Goal: Transaction & Acquisition: Purchase product/service

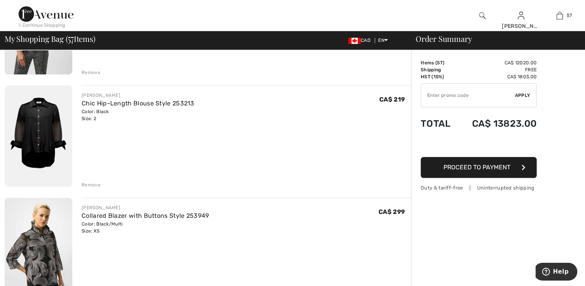
scroll to position [3753, 0]
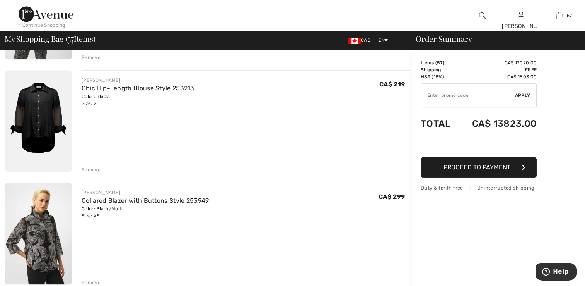
click at [36, 238] on img at bounding box center [39, 232] width 68 height 101
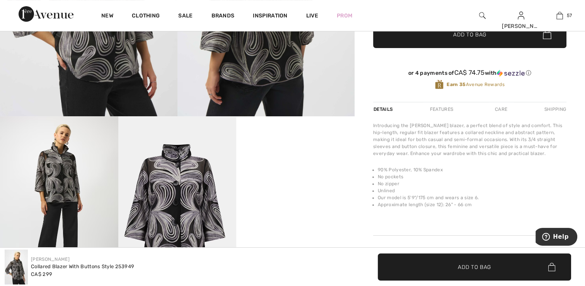
scroll to position [232, 0]
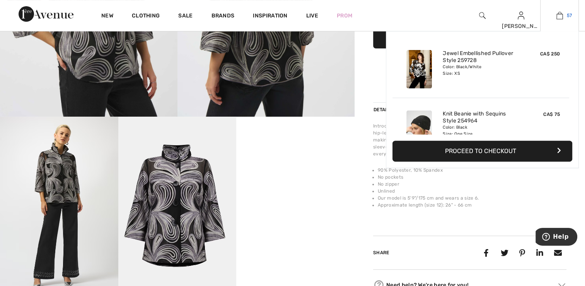
click at [559, 15] on img at bounding box center [560, 15] width 7 height 9
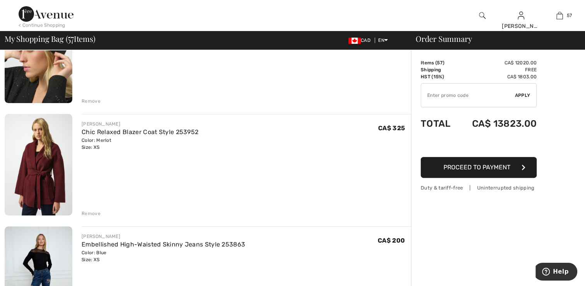
scroll to position [271, 0]
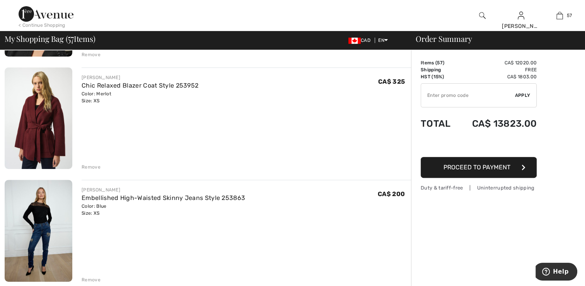
click at [36, 118] on img at bounding box center [39, 117] width 68 height 101
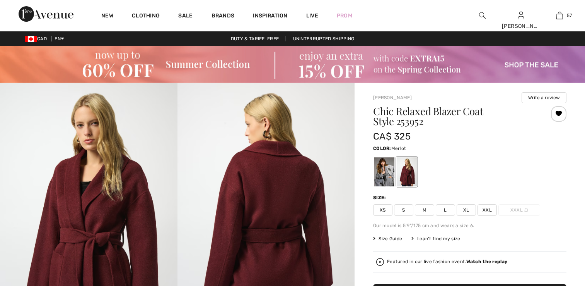
checkbox input "true"
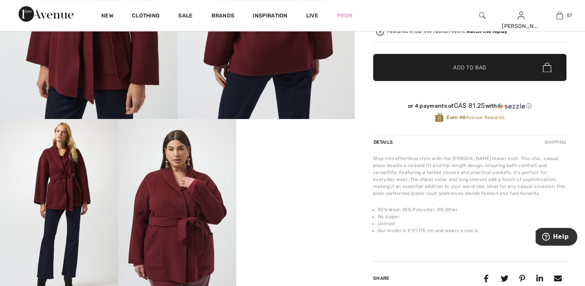
scroll to position [232, 0]
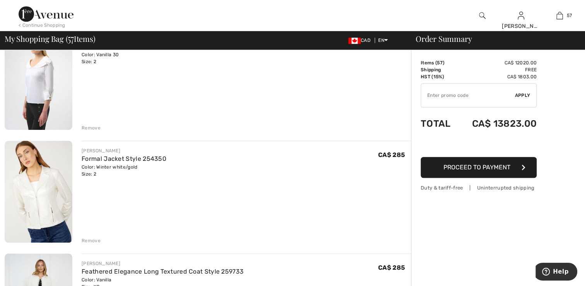
scroll to position [735, 0]
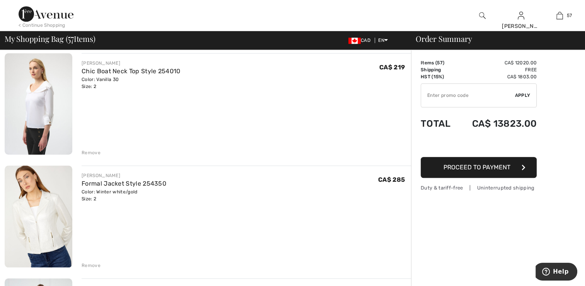
click at [32, 233] on img at bounding box center [39, 216] width 68 height 102
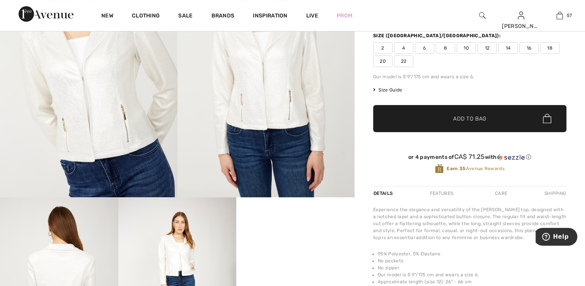
scroll to position [116, 0]
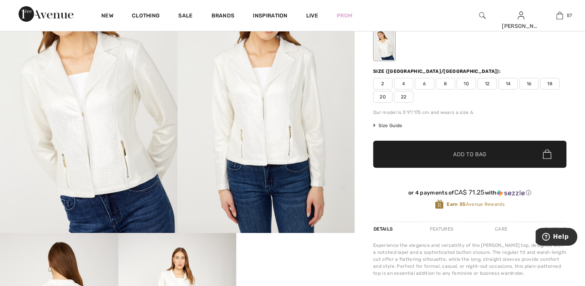
click at [108, 125] on img at bounding box center [89, 100] width 178 height 266
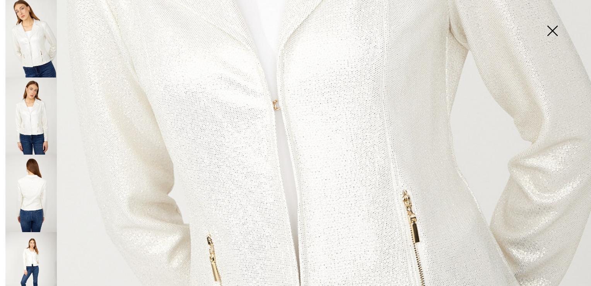
scroll to position [503, 0]
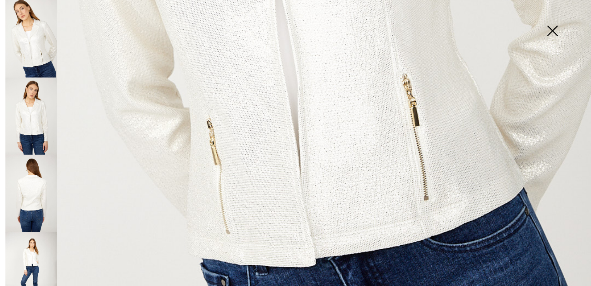
click at [31, 104] on img at bounding box center [30, 115] width 51 height 77
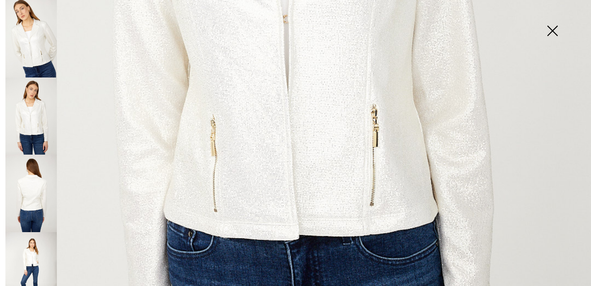
scroll to position [426, 0]
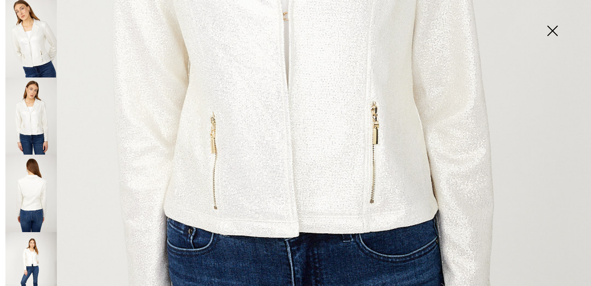
click at [23, 178] on img at bounding box center [30, 192] width 51 height 77
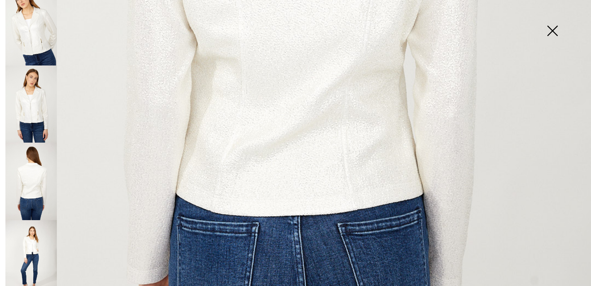
scroll to position [592, 0]
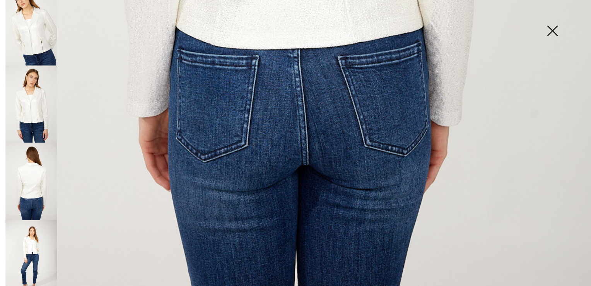
click at [25, 186] on img at bounding box center [30, 180] width 51 height 77
click at [29, 241] on img at bounding box center [30, 258] width 51 height 77
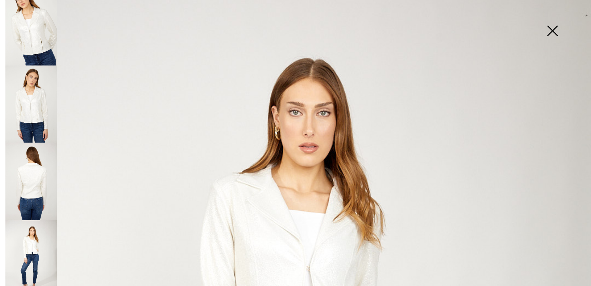
scroll to position [12, 0]
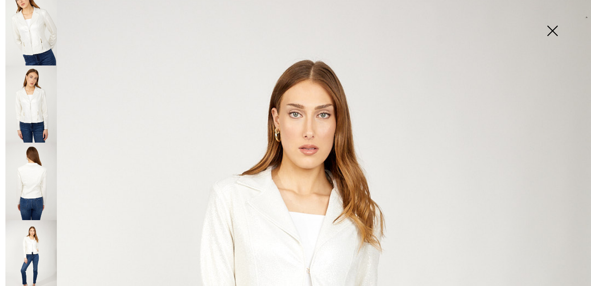
click at [552, 29] on img at bounding box center [552, 32] width 39 height 40
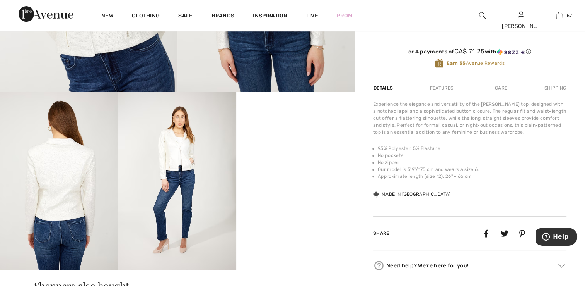
scroll to position [271, 0]
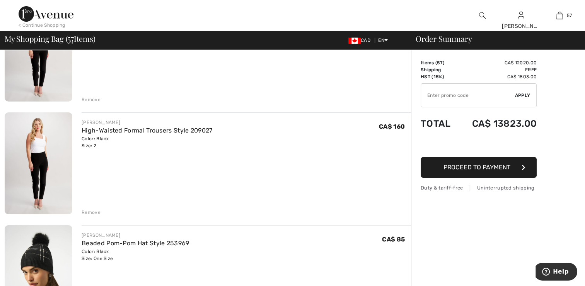
scroll to position [5688, 0]
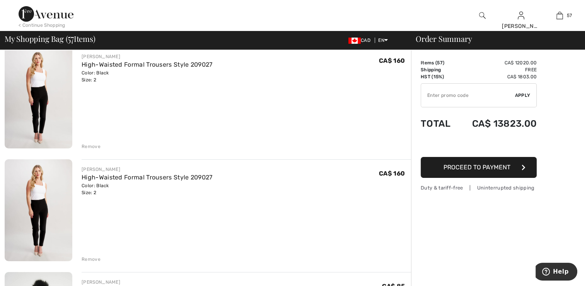
click at [91, 143] on div "Remove" at bounding box center [91, 146] width 19 height 7
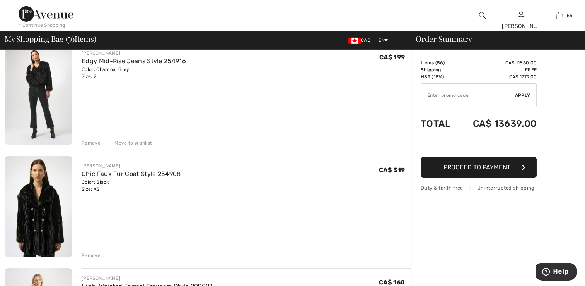
scroll to position [5455, 0]
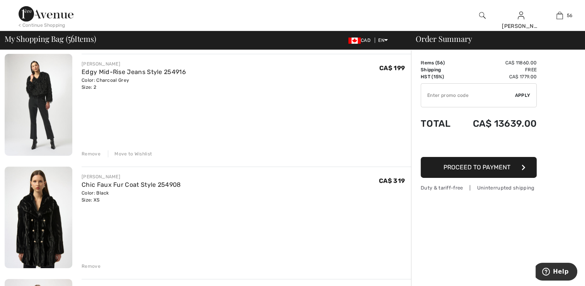
click at [51, 117] on img at bounding box center [39, 104] width 68 height 101
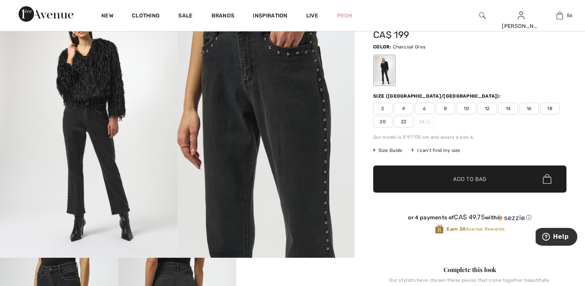
scroll to position [116, 0]
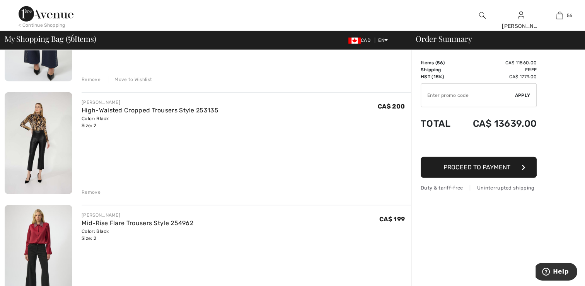
scroll to position [5248, 0]
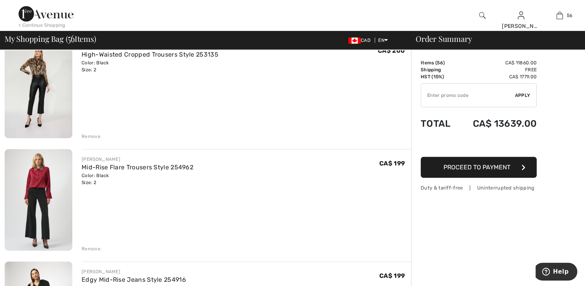
click at [51, 198] on img at bounding box center [39, 199] width 68 height 101
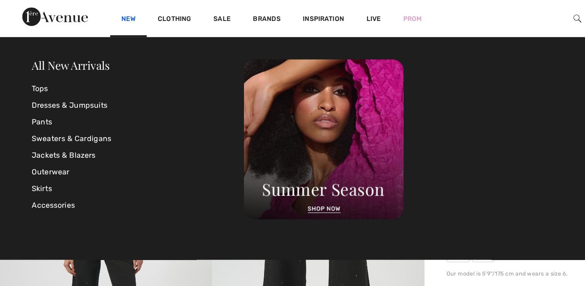
click at [108, 17] on link "New" at bounding box center [107, 16] width 12 height 8
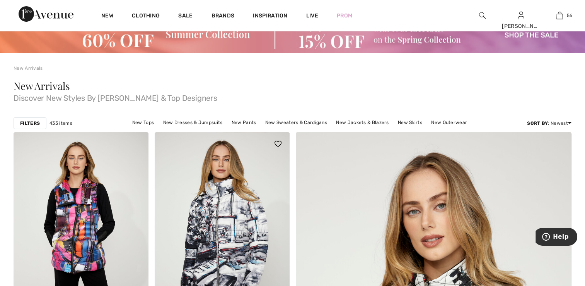
scroll to position [77, 0]
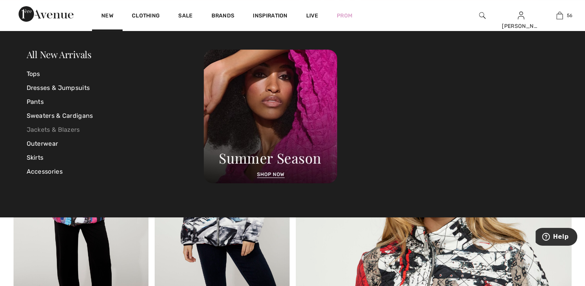
click at [70, 131] on link "Jackets & Blazers" at bounding box center [116, 130] width 178 height 14
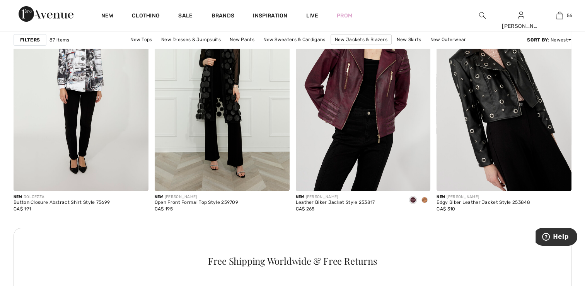
scroll to position [2747, 0]
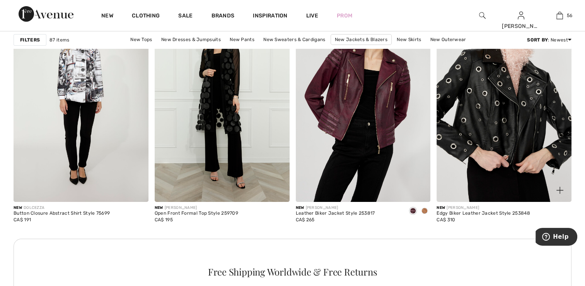
click at [469, 132] on img at bounding box center [504, 100] width 135 height 202
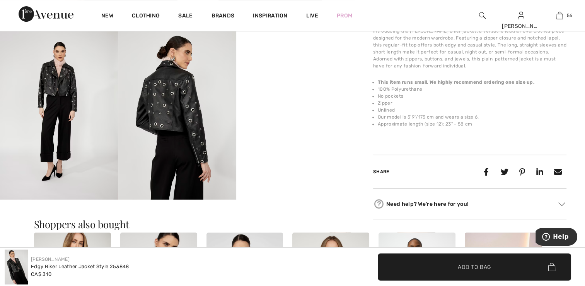
scroll to position [271, 0]
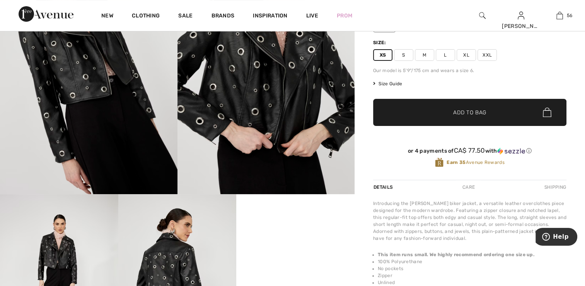
click at [125, 100] on img at bounding box center [89, 61] width 178 height 266
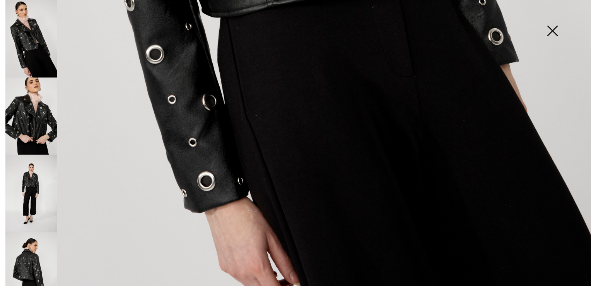
scroll to position [553, 0]
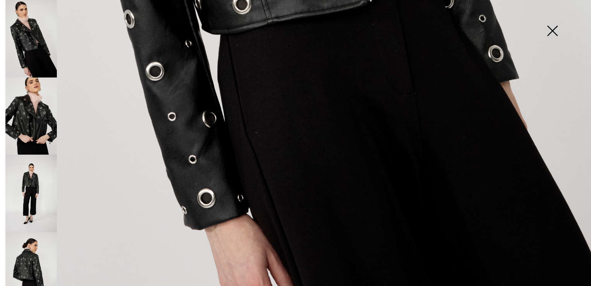
click at [44, 122] on img at bounding box center [30, 115] width 51 height 77
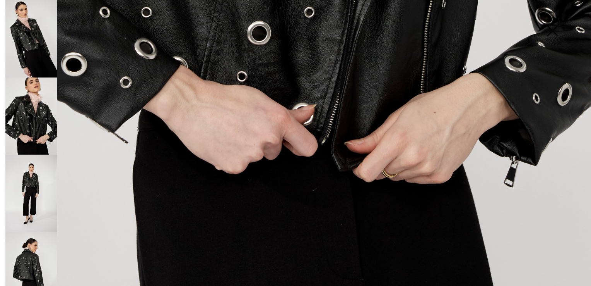
scroll to position [592, 0]
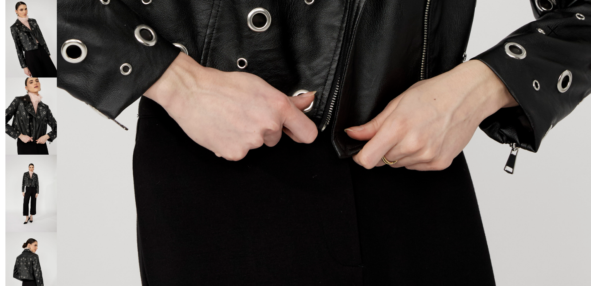
click at [18, 190] on img at bounding box center [30, 192] width 51 height 77
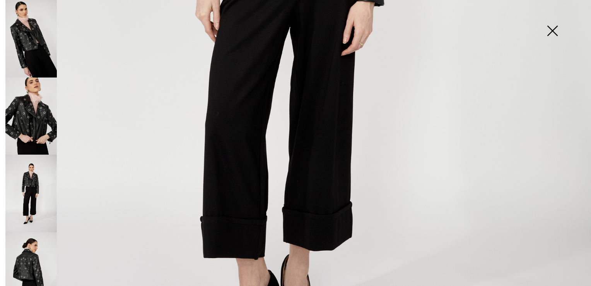
scroll to position [437, 0]
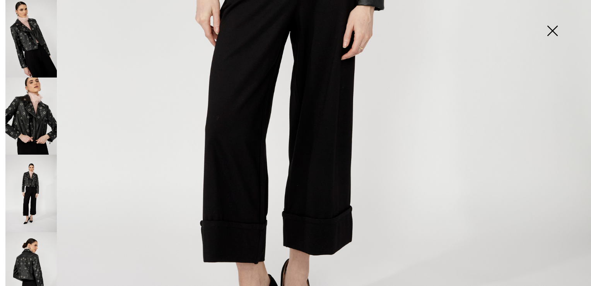
click at [23, 248] on img at bounding box center [30, 270] width 51 height 77
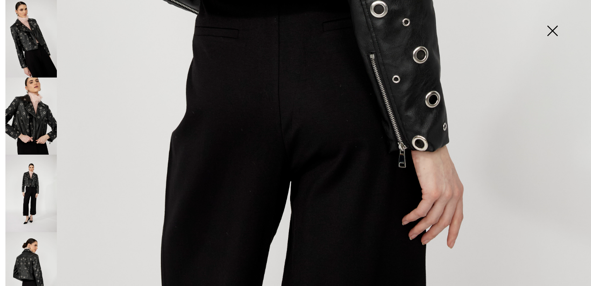
scroll to position [592, 0]
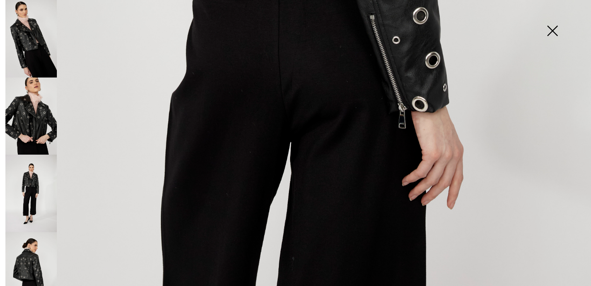
click at [553, 28] on img at bounding box center [552, 32] width 39 height 40
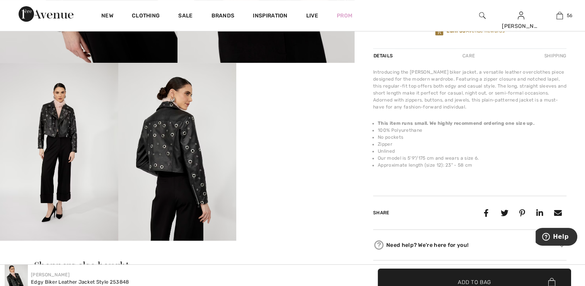
scroll to position [310, 0]
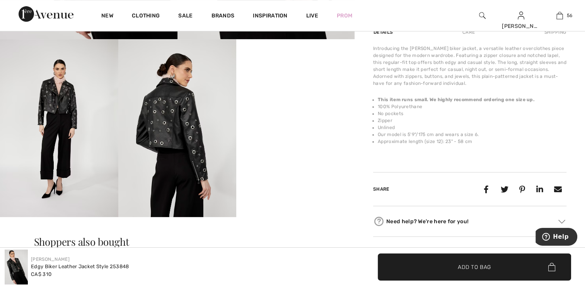
click at [88, 155] on img at bounding box center [59, 127] width 118 height 177
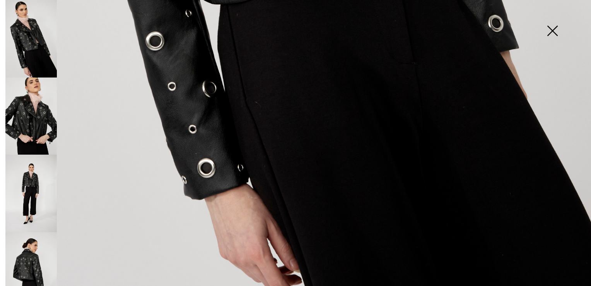
scroll to position [592, 0]
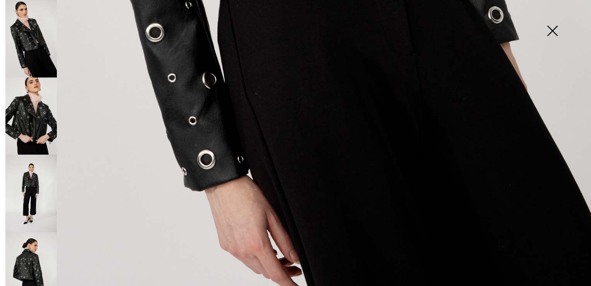
click at [36, 190] on img at bounding box center [30, 192] width 51 height 77
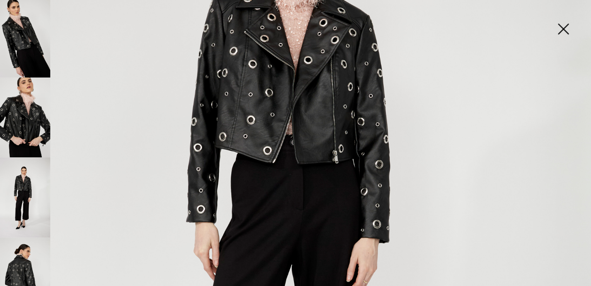
scroll to position [203, 0]
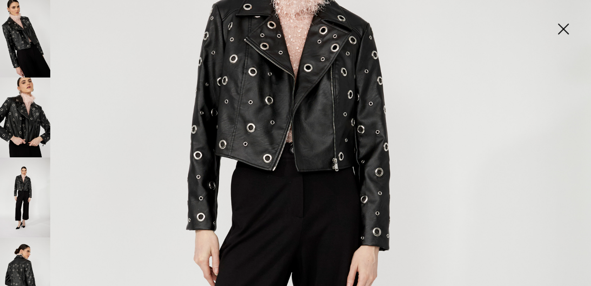
click at [547, 31] on img at bounding box center [552, 32] width 39 height 40
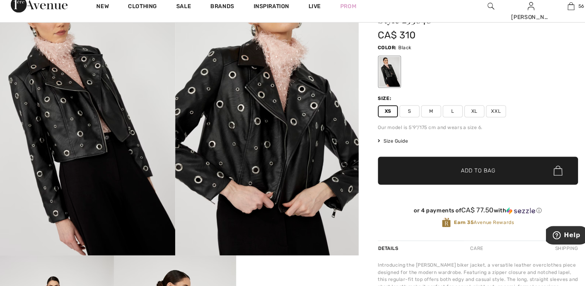
scroll to position [116, 0]
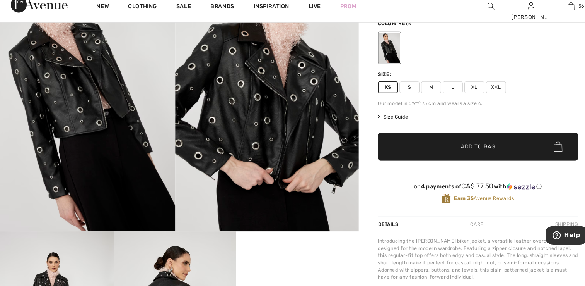
click at [426, 144] on span "✔ Added to Bag Add to Bag" at bounding box center [469, 150] width 193 height 27
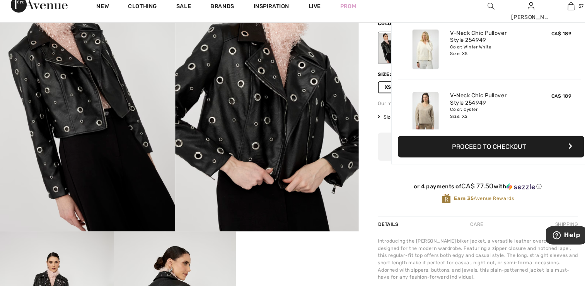
scroll to position [3339, 0]
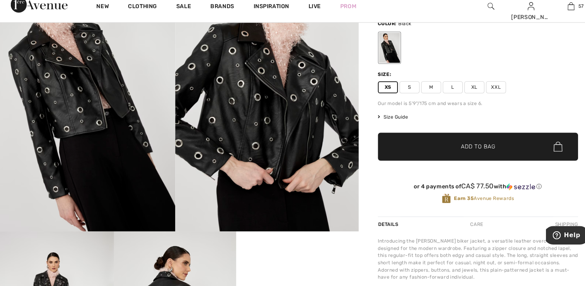
click at [403, 95] on span "S" at bounding box center [403, 94] width 19 height 12
click at [452, 155] on span "✔ Added to Bag Add to Bag" at bounding box center [469, 150] width 193 height 27
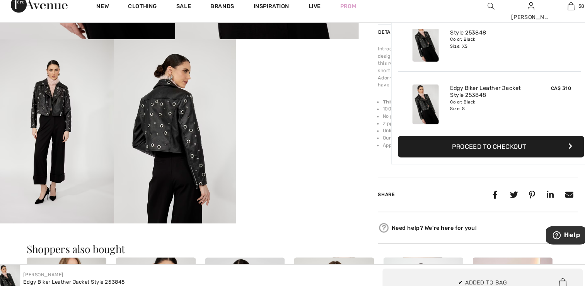
scroll to position [303, 0]
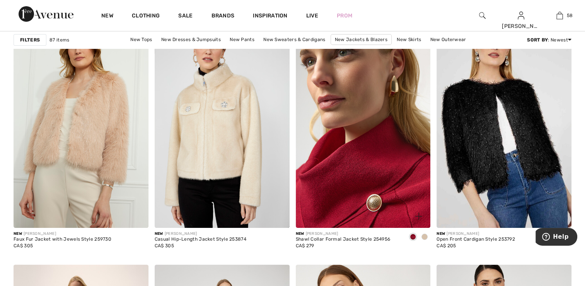
scroll to position [3057, 0]
